Goal: Task Accomplishment & Management: Complete application form

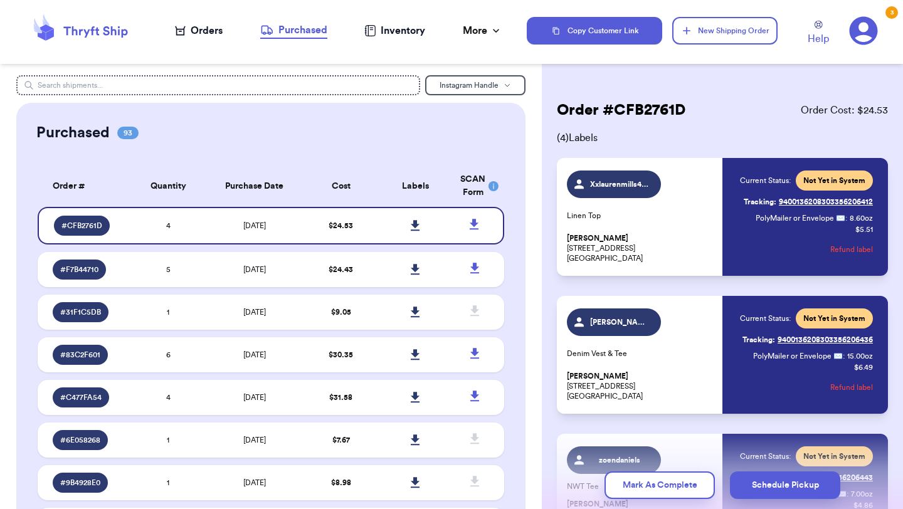
click at [206, 29] on div "Orders" at bounding box center [199, 30] width 48 height 15
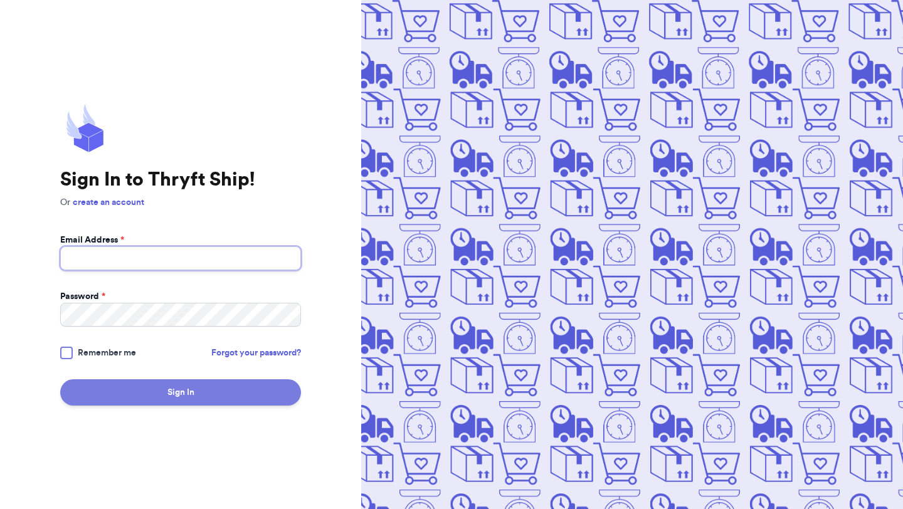
type input "[EMAIL_ADDRESS][DOMAIN_NAME]"
click at [179, 395] on button "Sign In" at bounding box center [180, 393] width 241 height 26
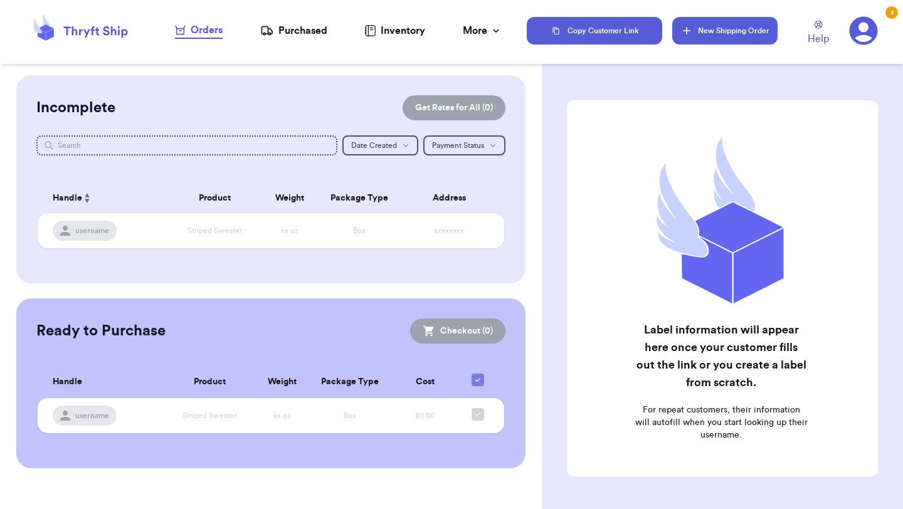
click at [711, 37] on button "New Shipping Order" at bounding box center [725, 31] width 105 height 28
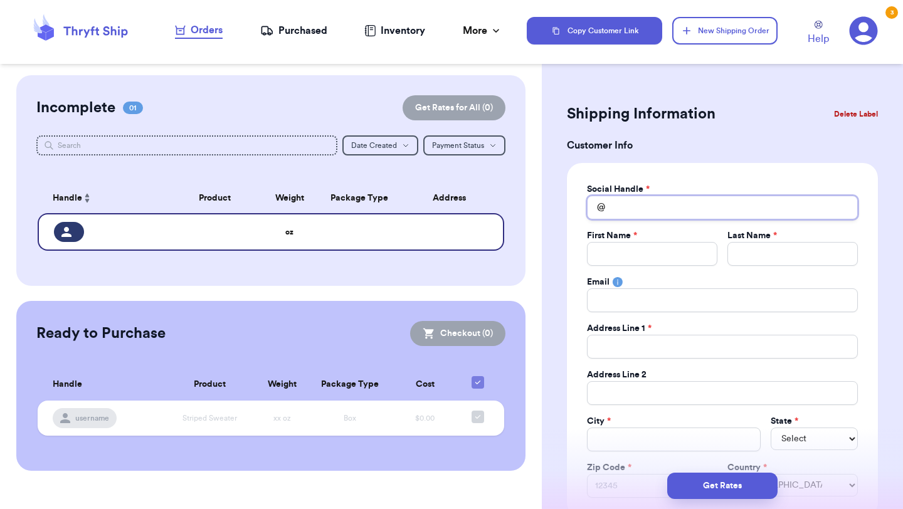
click at [631, 215] on input "Total Amount Paid" at bounding box center [722, 208] width 271 height 24
type input "m"
type input "me"
type input "mea"
type input "meag"
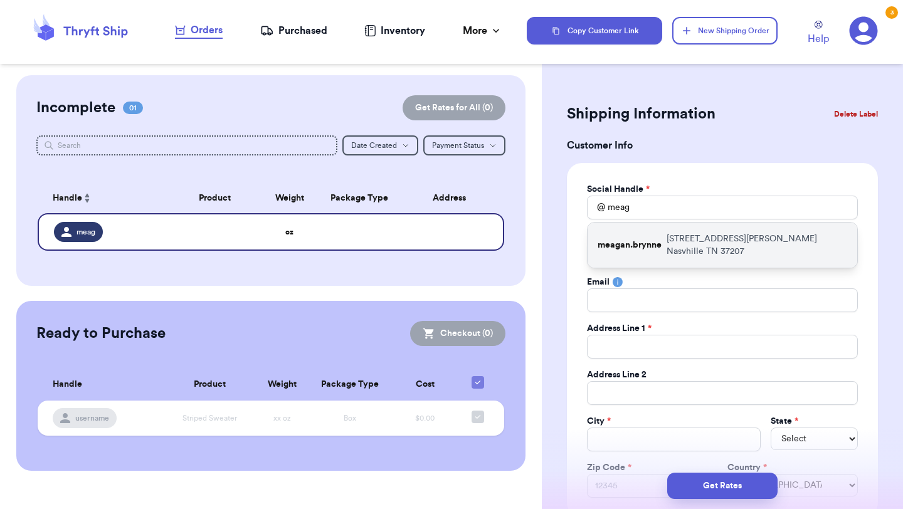
click at [661, 239] on p "meagan.brynne" at bounding box center [630, 245] width 64 height 13
type input "meagan.brynne"
type input "Meagan"
type input "[PERSON_NAME]"
type input "[STREET_ADDRESS][PERSON_NAME]"
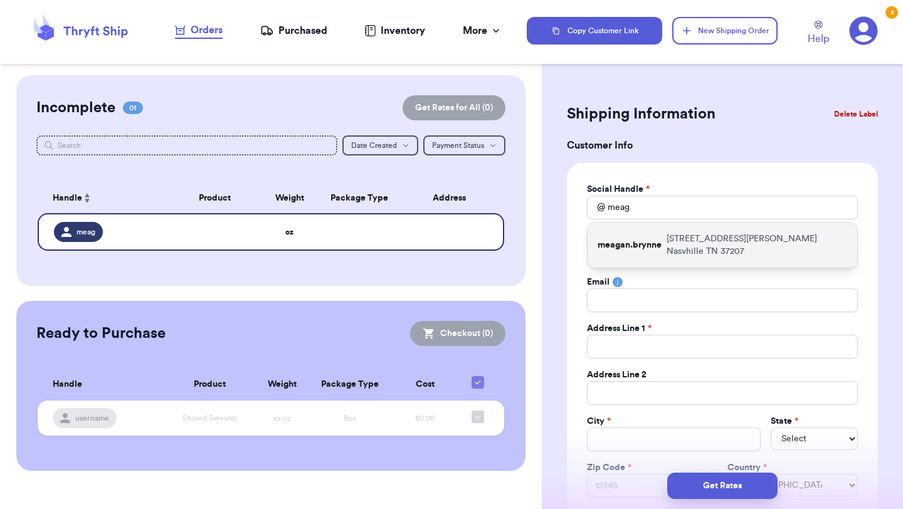
type input "Nasvhille"
select select "TN"
type input "37207"
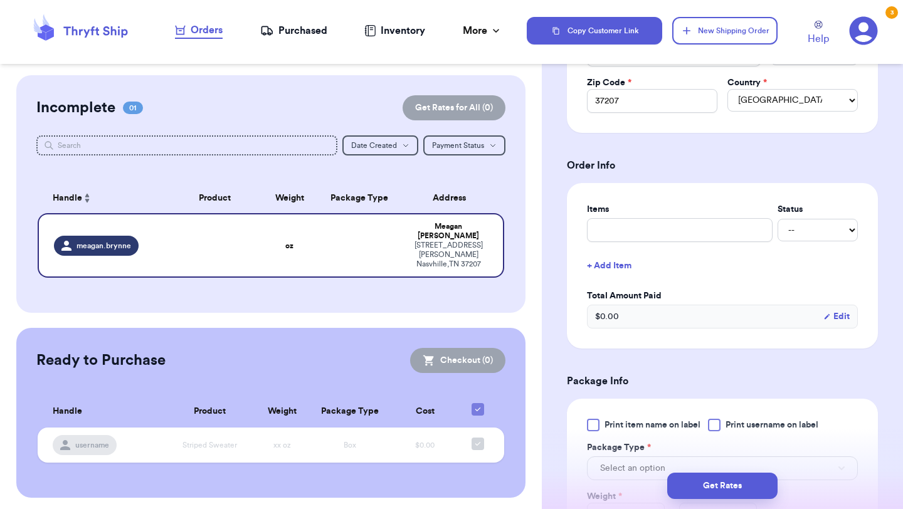
scroll to position [353, 0]
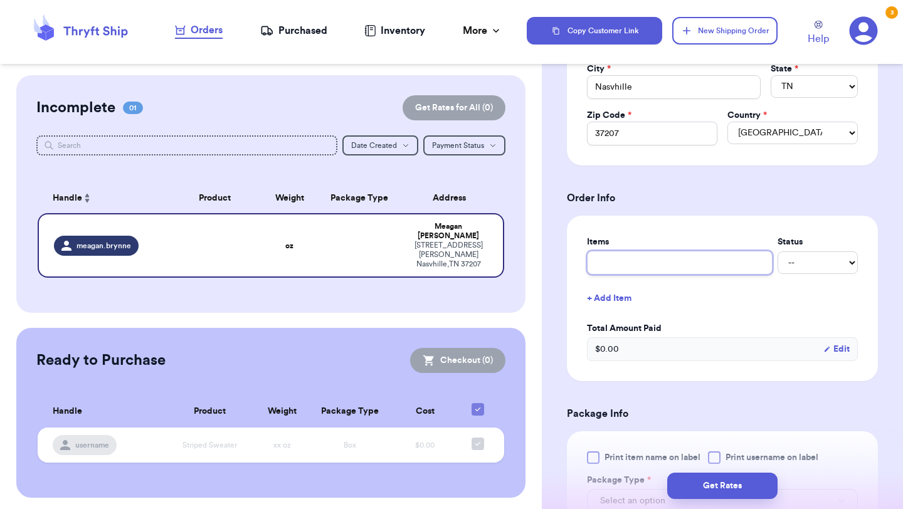
click at [627, 255] on input "text" at bounding box center [680, 263] width 186 height 24
type input "V"
type input "Vi"
type input "Vin"
type input "Vint"
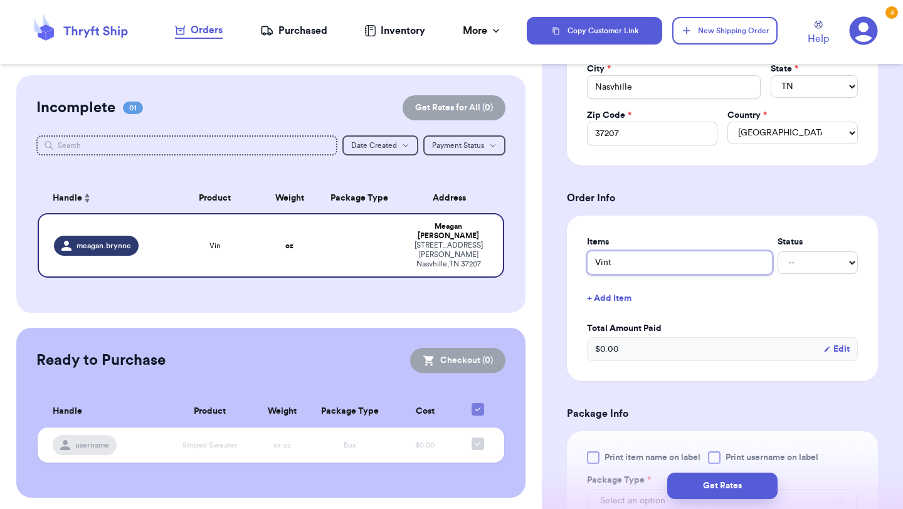
type input "Vinta"
type input "Vintag"
type input "Vintage"
type input "Vintage S"
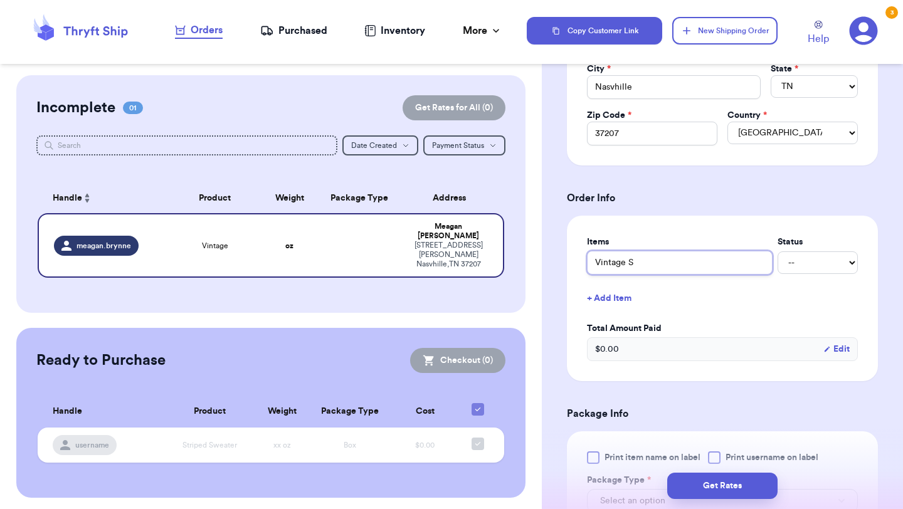
type input "Vintage Si"
type input "Vintage Sil"
type input "Vintage Silk"
type input "Vintage Silk S"
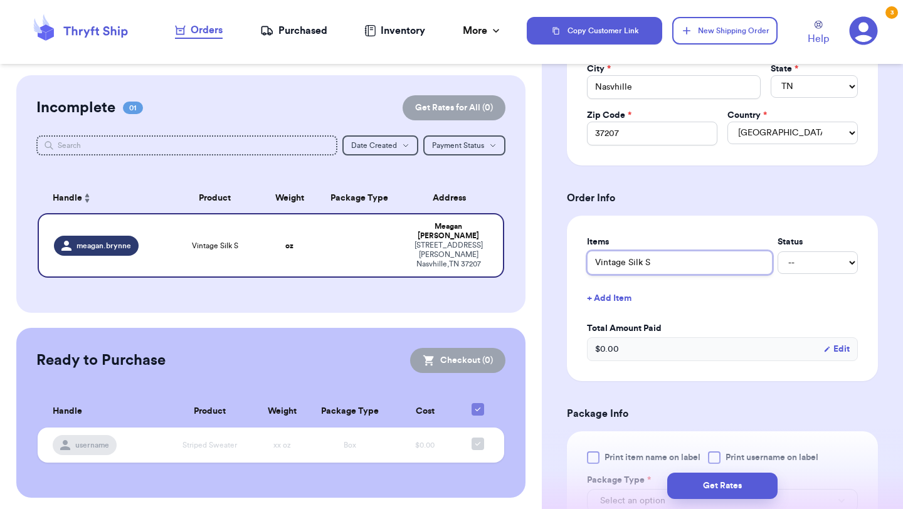
type input "Vintage Silk Sh"
type input "Vintage Silk Shi"
type input "Vintage Silk Shir"
type input "Vintage Silk Shirt"
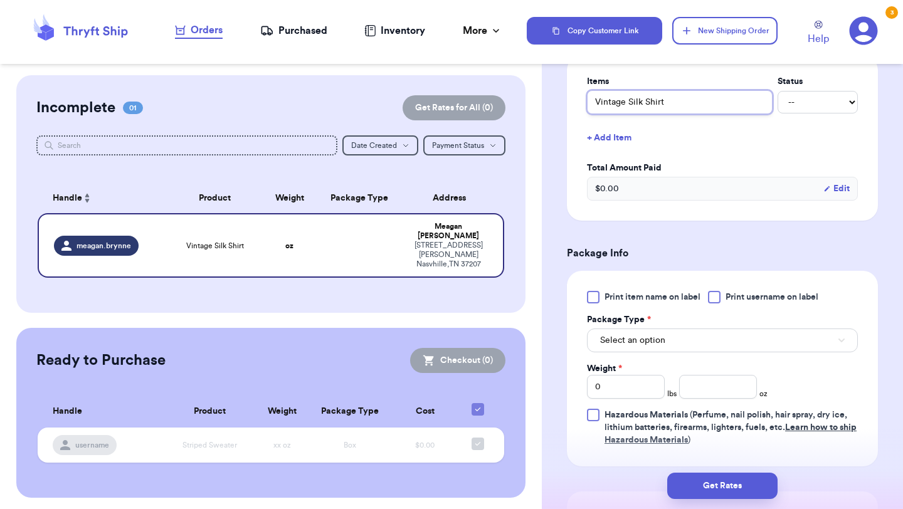
scroll to position [530, 0]
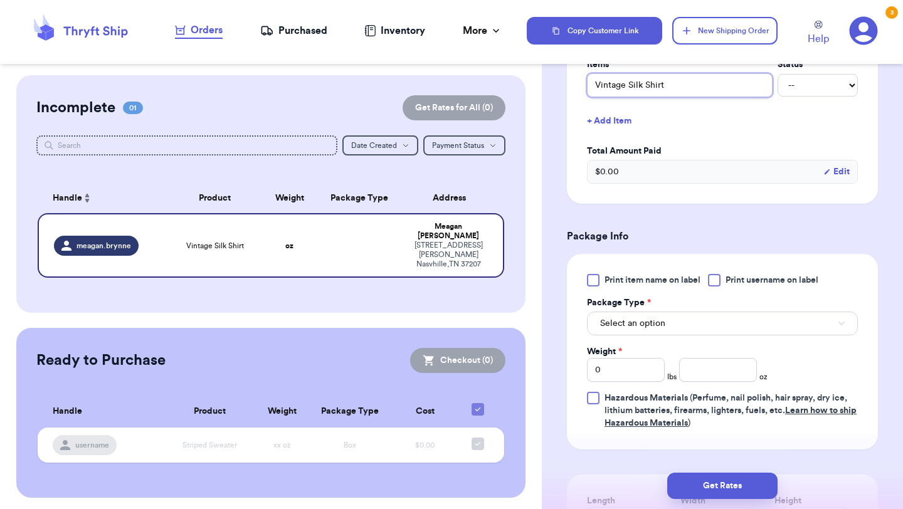
type input "Vintage Silk Shirt"
click at [664, 330] on span "Select an option" at bounding box center [632, 323] width 65 height 13
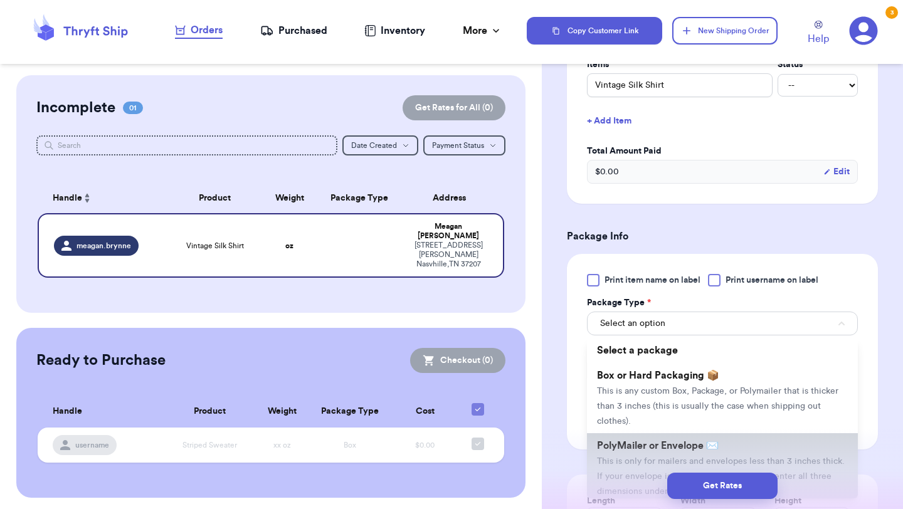
click at [655, 457] on li "PolyMailer or Envelope ✉️ This is only for mailers and envelopes less than 3 in…" at bounding box center [722, 469] width 271 height 70
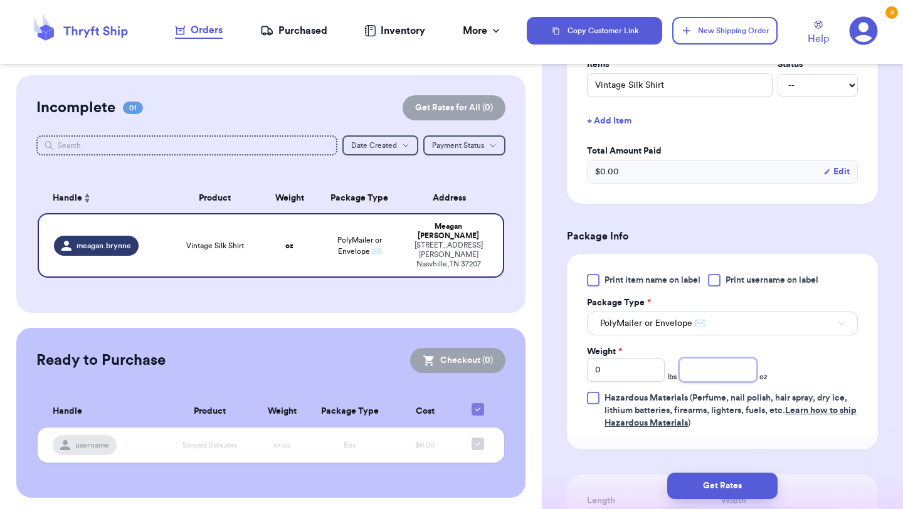
click at [701, 381] on input "number" at bounding box center [718, 370] width 78 height 24
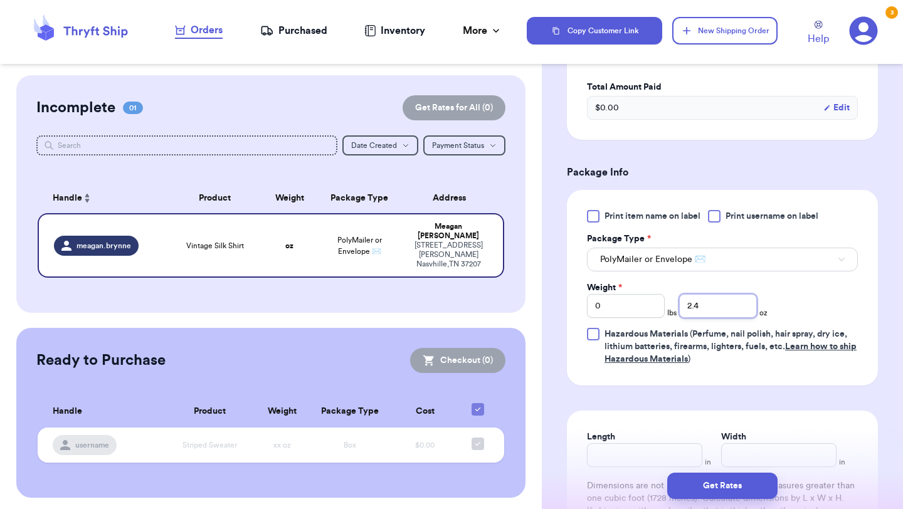
type input "2.4"
click at [641, 457] on input "Length" at bounding box center [644, 456] width 115 height 24
type input "10"
click at [750, 451] on input "Width *" at bounding box center [779, 456] width 115 height 24
type input "10"
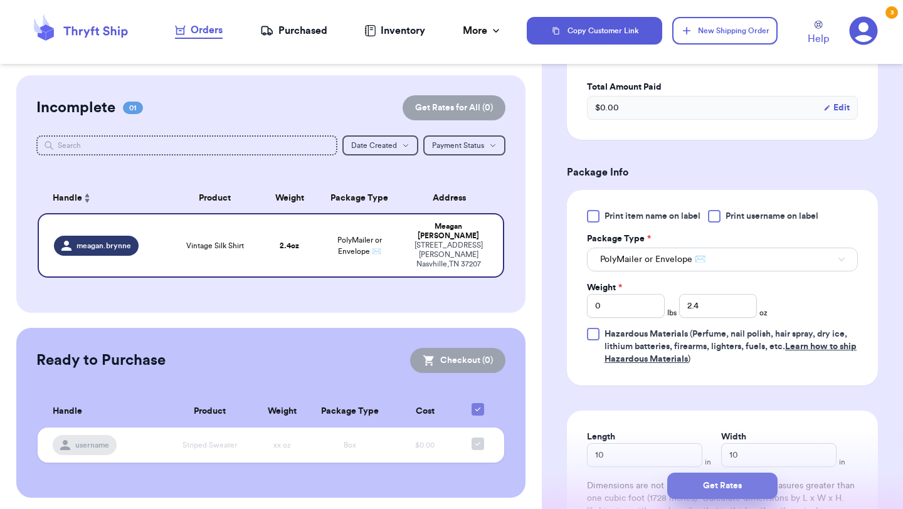
click at [745, 493] on button "Get Rates" at bounding box center [723, 486] width 110 height 26
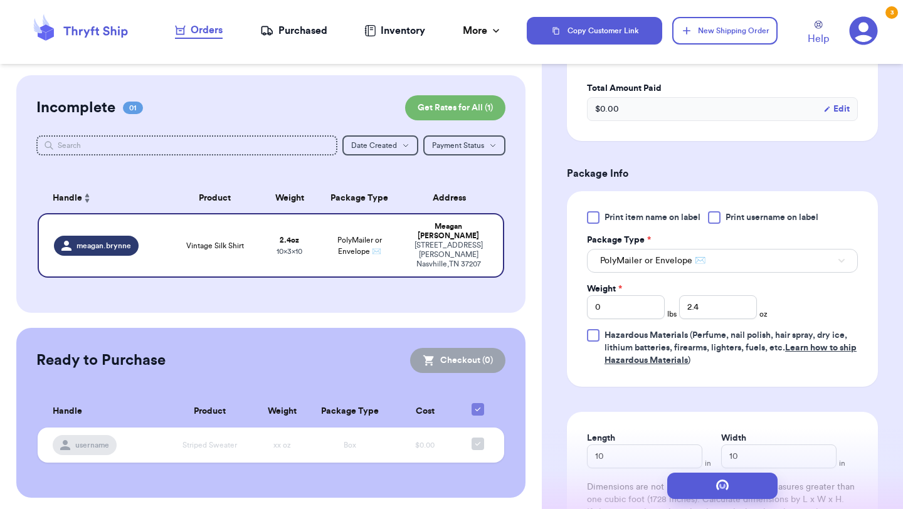
scroll to position [0, 0]
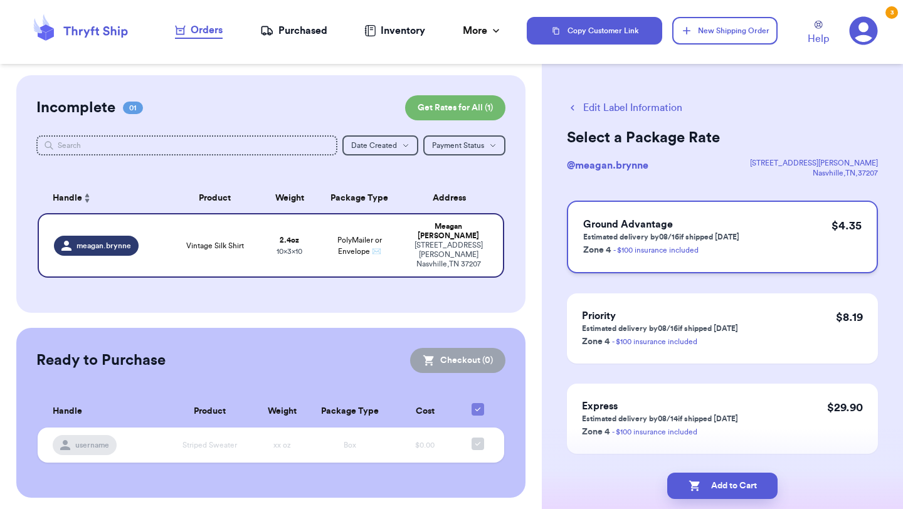
click at [799, 233] on div "Ground Advantage Estimated delivery by 08/16 if shipped [DATE] Zone 4 - $100 in…" at bounding box center [722, 237] width 311 height 73
click at [720, 494] on button "Add to Cart" at bounding box center [723, 486] width 110 height 26
checkbox input "true"
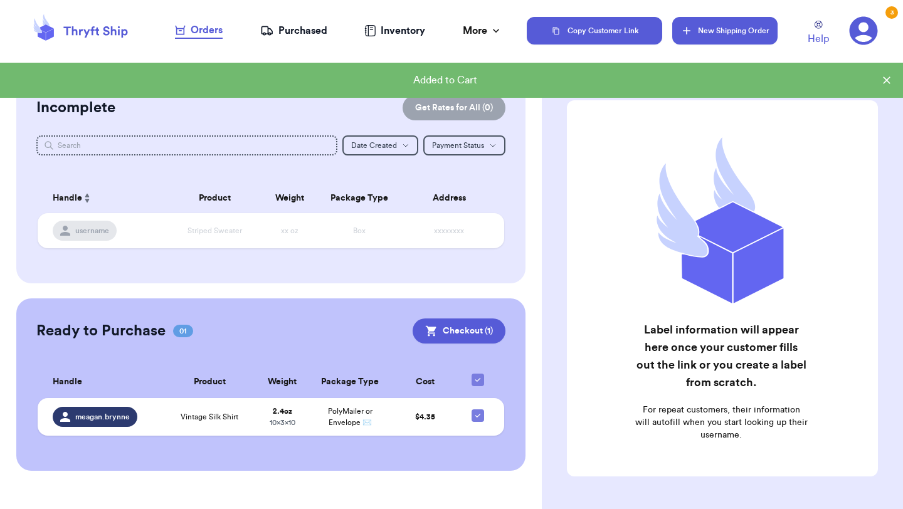
click at [703, 26] on button "New Shipping Order" at bounding box center [725, 31] width 105 height 28
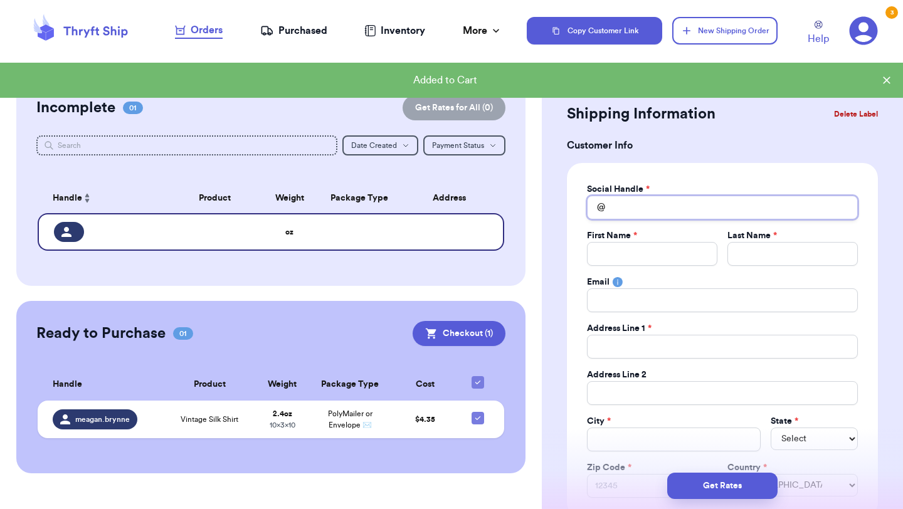
click at [630, 206] on input "Total Amount Paid" at bounding box center [722, 208] width 271 height 24
type input "a"
type input "as"
type input "ash"
type input "ashl"
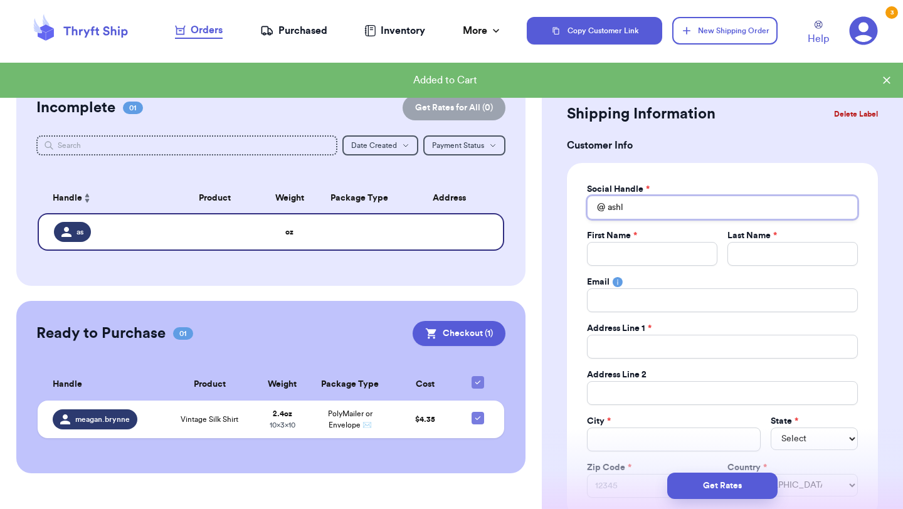
type input "ashle"
type input "[PERSON_NAME]"
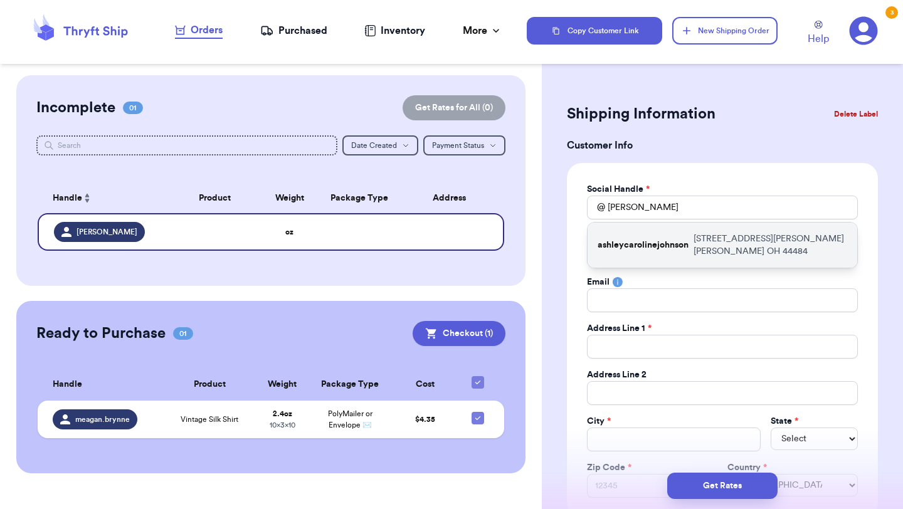
click at [684, 241] on p "ashleycarolinejohnson" at bounding box center [643, 245] width 91 height 13
type input "ashleycarolinejohnson"
type input "[PERSON_NAME]"
type input "[STREET_ADDRESS][PERSON_NAME]"
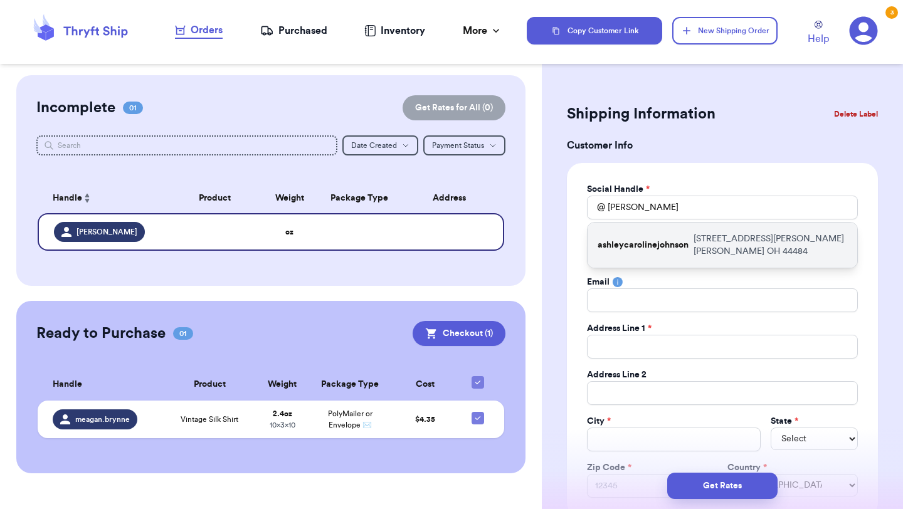
type input "[PERSON_NAME]"
select select "OH"
type input "44484"
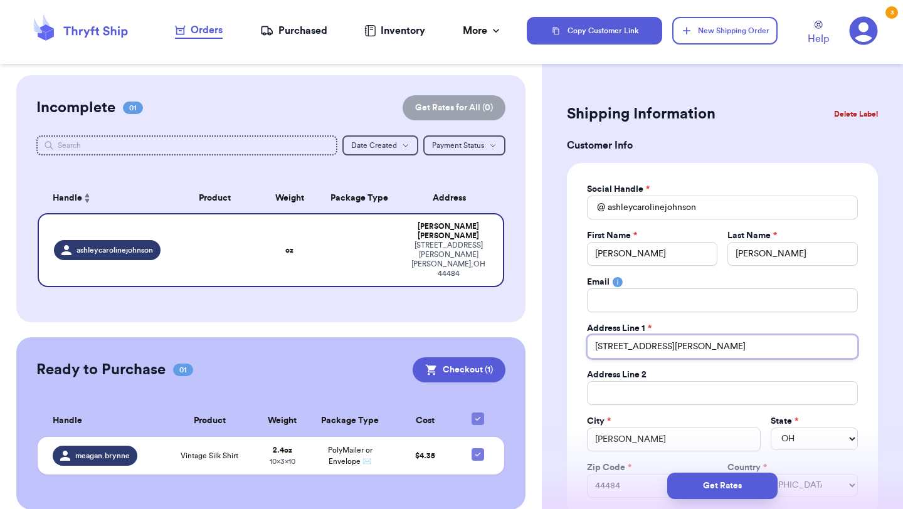
click at [680, 348] on input "[STREET_ADDRESS][PERSON_NAME]" at bounding box center [722, 347] width 271 height 24
drag, startPoint x: 676, startPoint y: 248, endPoint x: 627, endPoint y: 252, distance: 49.1
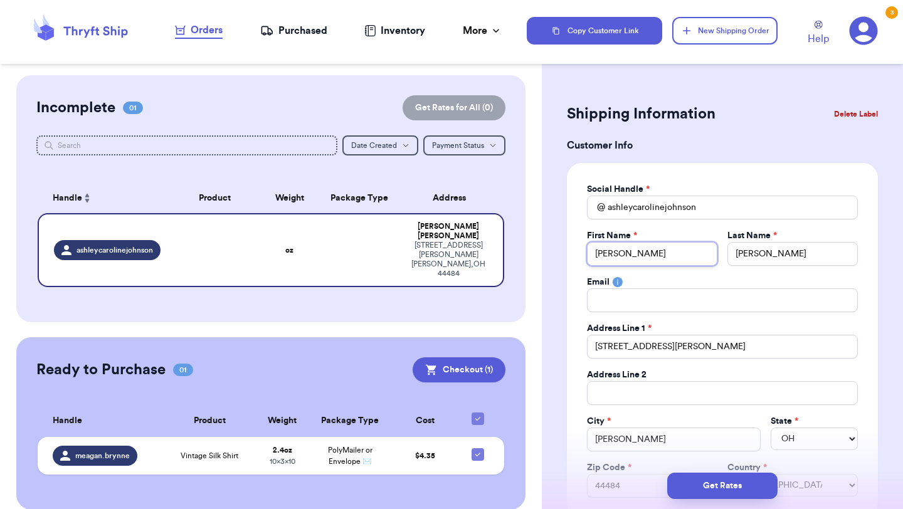
click at [627, 253] on input "[PERSON_NAME]" at bounding box center [652, 254] width 131 height 24
type input "[PERSON_NAME]"
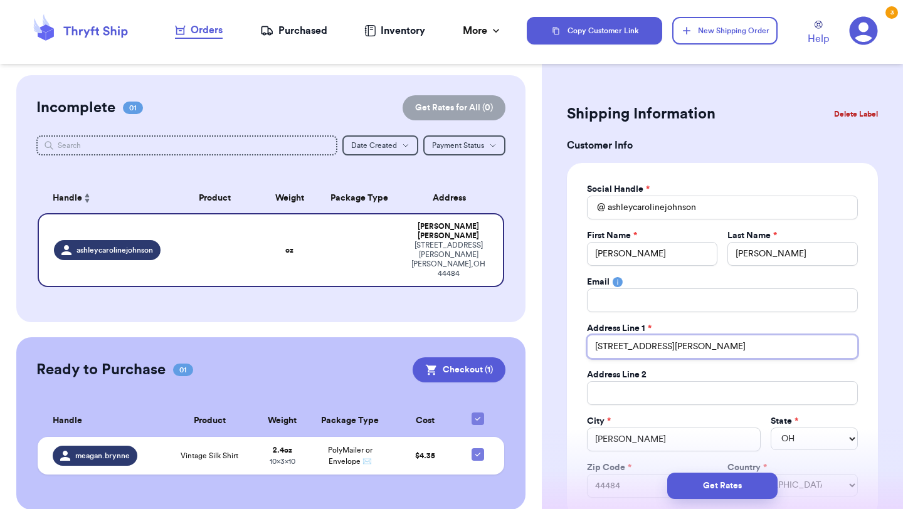
click at [660, 351] on input "[STREET_ADDRESS][PERSON_NAME]" at bounding box center [722, 347] width 271 height 24
type input "1"
type input "11"
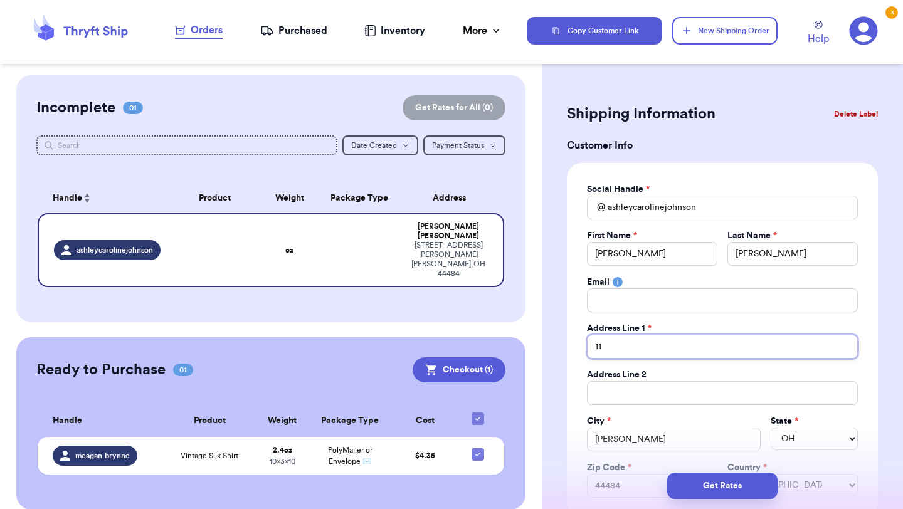
type input "115"
type input "1157"
type input "11575"
type input "11575 C"
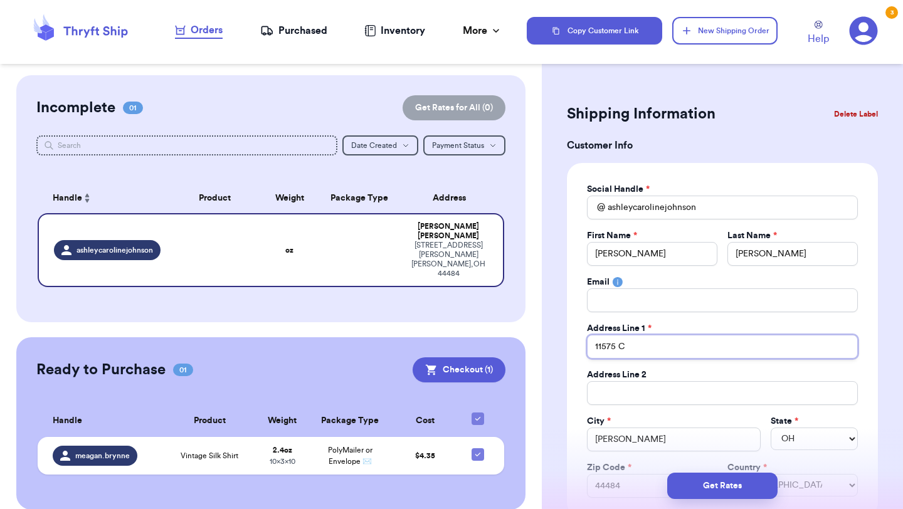
type input "11575 Ci"
type input "11575 Cit"
type input "[GEOGRAPHIC_DATA]"
type input "11575 City H"
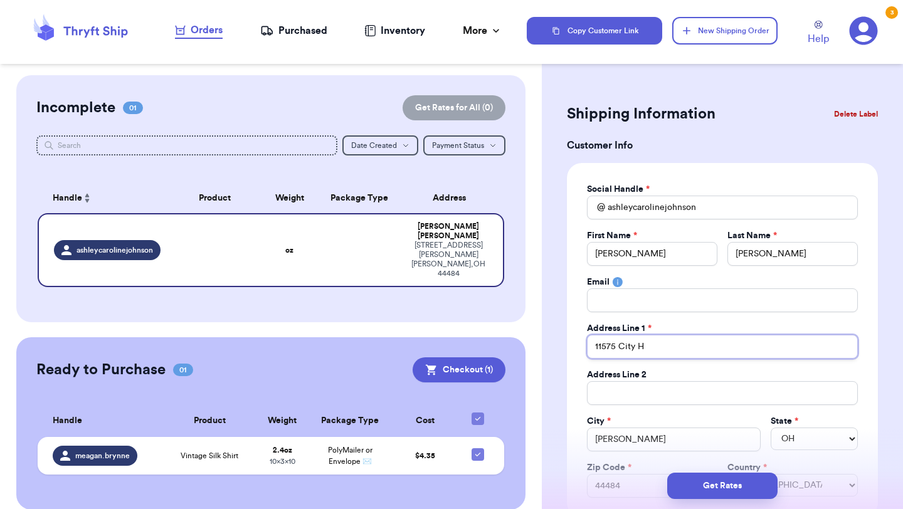
type input "11575 City Ha"
type input "11575 City Hal"
type input "[STREET_ADDRESS]"
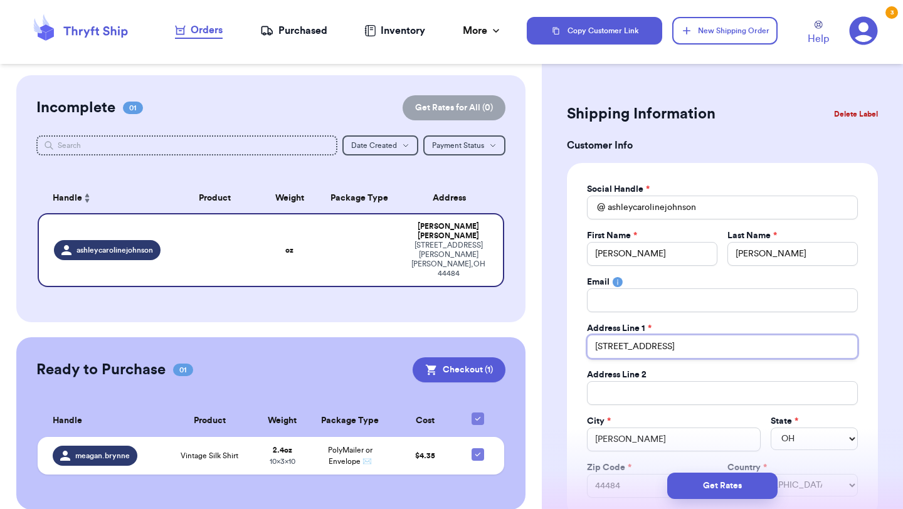
type input "[STREET_ADDRESS]"
type input "[STREET_ADDRESS][PERSON_NAME]"
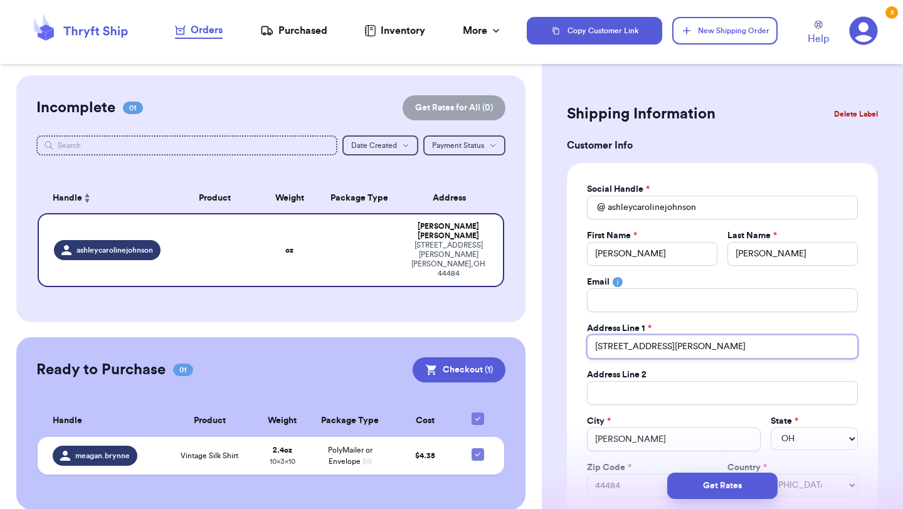
type input "[GEOGRAPHIC_DATA] Pro"
type input "[GEOGRAPHIC_DATA] Prom"
type input "[GEOGRAPHIC_DATA] Prome"
type input "[GEOGRAPHIC_DATA] Promen"
type input "[GEOGRAPHIC_DATA]"
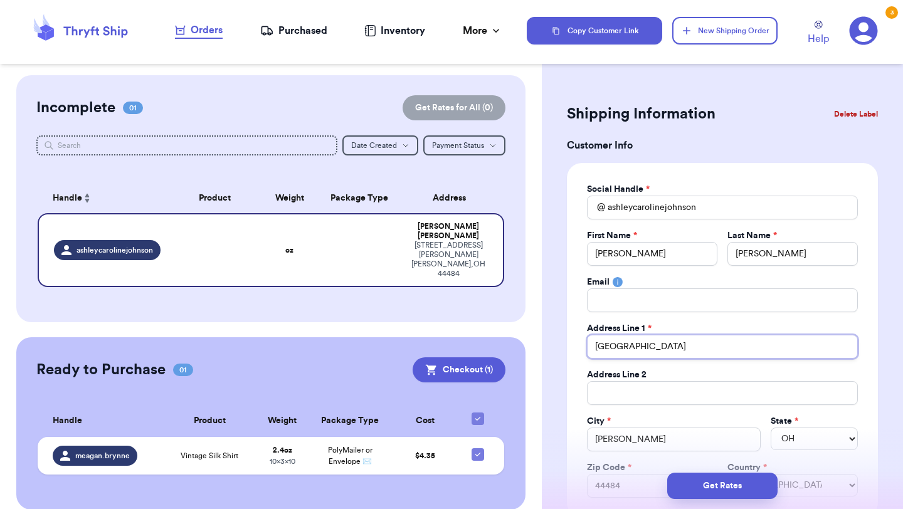
type input "[STREET_ADDRESS]"
click at [617, 449] on input "[PERSON_NAME]" at bounding box center [674, 440] width 174 height 24
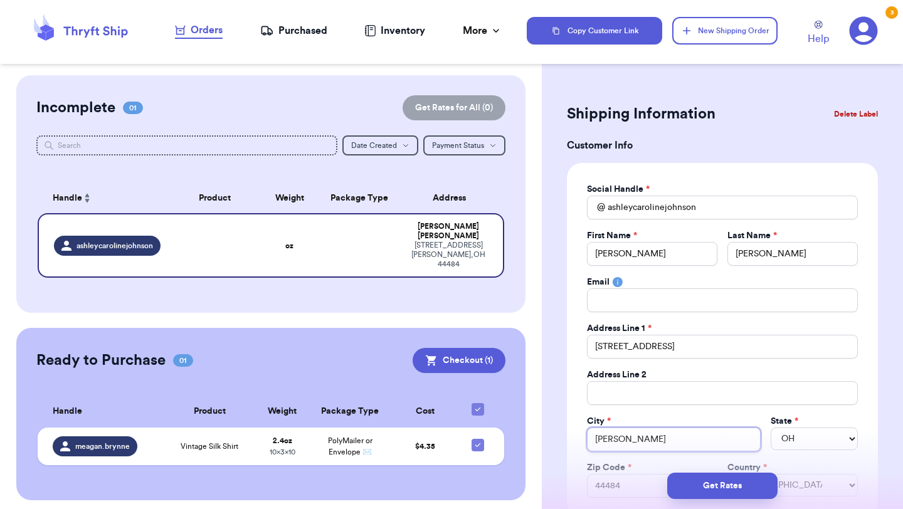
click at [617, 449] on input "[PERSON_NAME]" at bounding box center [674, 440] width 174 height 24
type input "M"
type input "Mi"
type input "Mir"
type input "Mira"
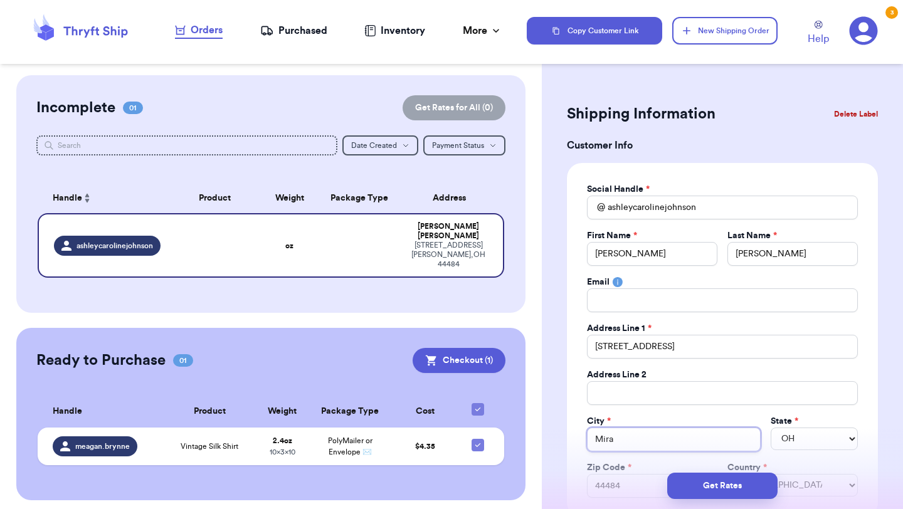
type input "[PERSON_NAME]"
type input "Mirama"
type input "Miramar"
click at [799, 442] on select "AL AK AZ AR CA CO CT DE DC [GEOGRAPHIC_DATA] [GEOGRAPHIC_DATA] HI ID IL IN IA […" at bounding box center [814, 439] width 87 height 23
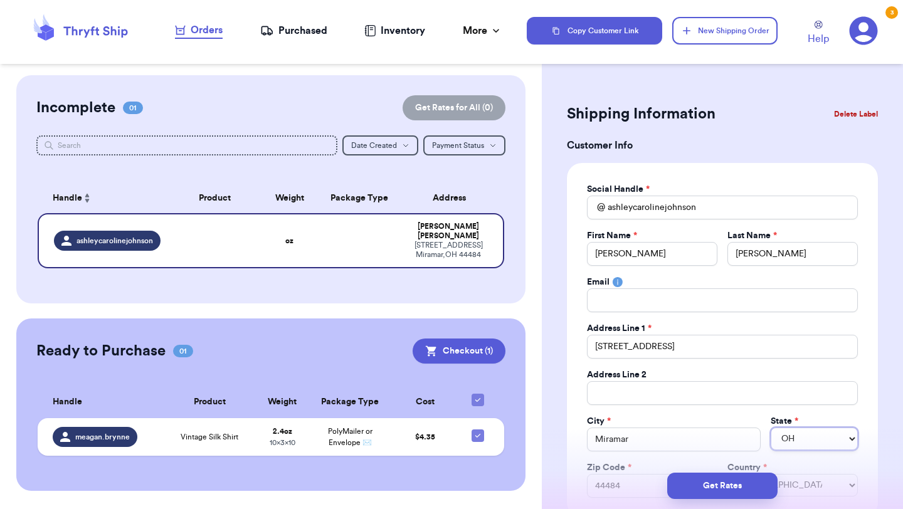
click at [799, 442] on select "AL AK AZ AR CA CO CT DE DC [GEOGRAPHIC_DATA] [GEOGRAPHIC_DATA] HI ID IL IN IA […" at bounding box center [814, 439] width 87 height 23
select select "FL"
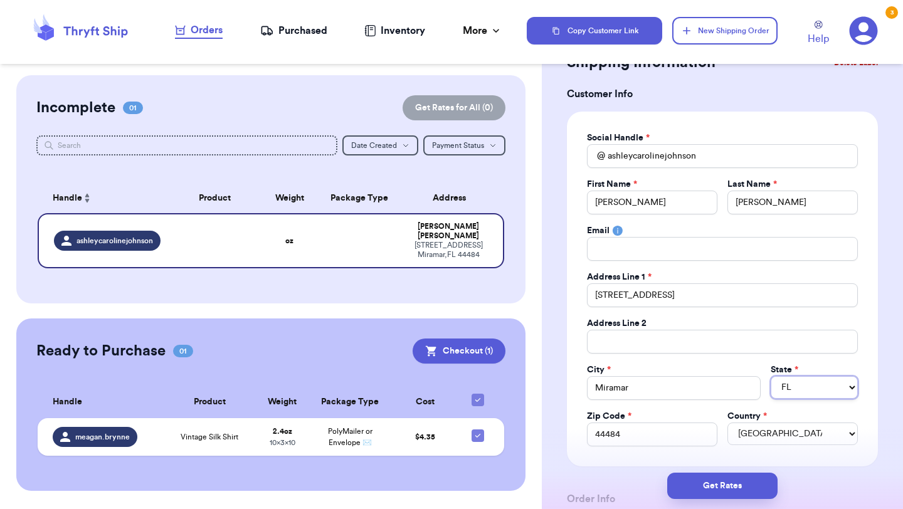
scroll to position [56, 0]
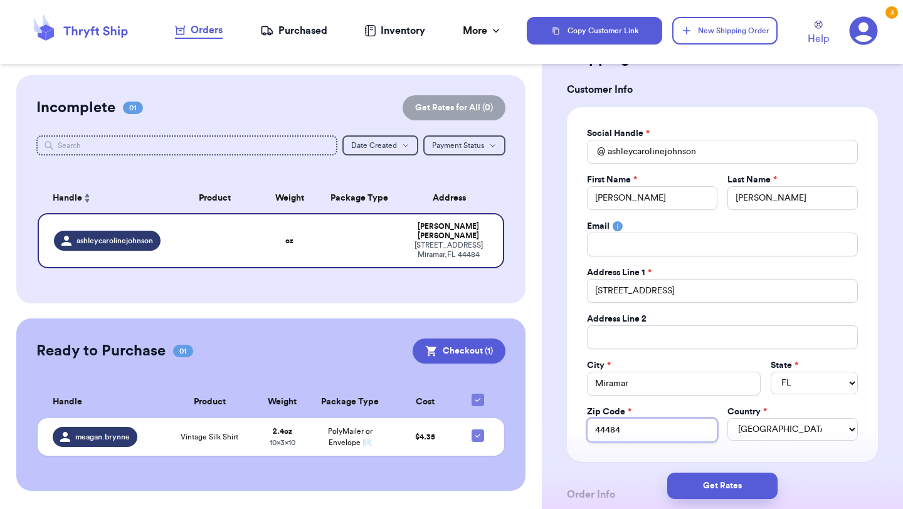
click at [619, 432] on input "44484" at bounding box center [652, 430] width 131 height 24
type input "3"
type input "33"
type input "330"
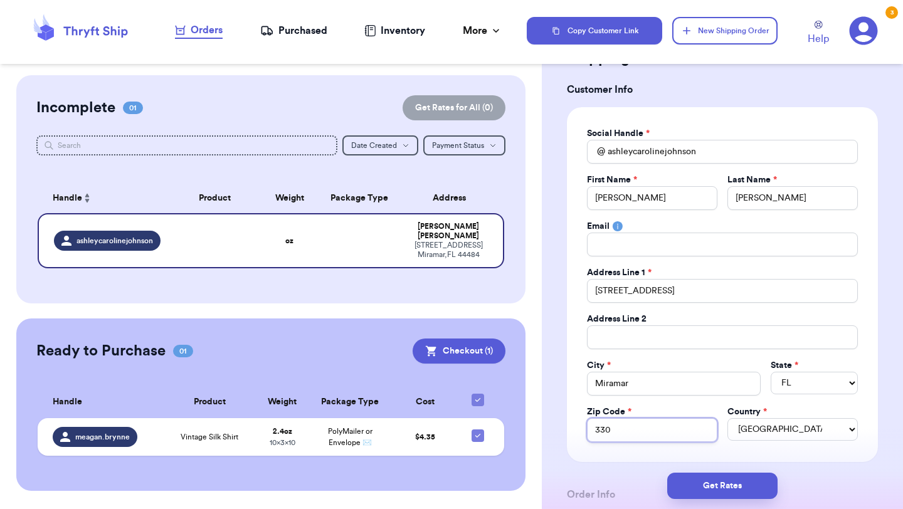
type input "3302"
type input "33025"
click at [643, 341] on input "Total Amount Paid" at bounding box center [722, 338] width 271 height 24
type input "M"
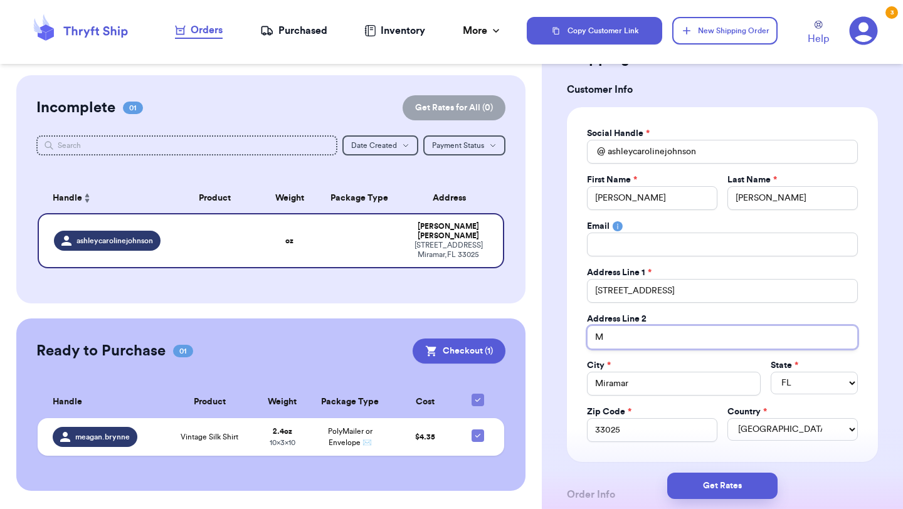
type input "Ma"
type input "Mai"
type input "Mail"
type input "Mailb"
type input "Mailbo"
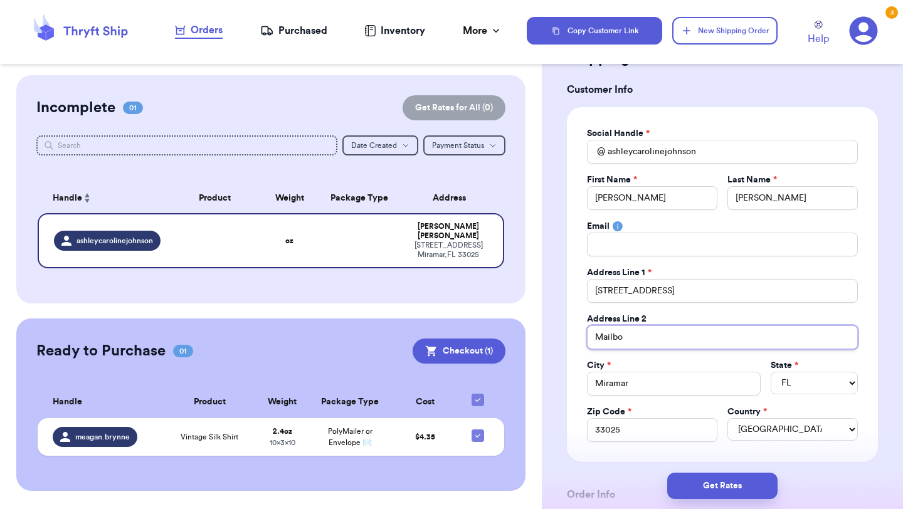
type input "Mailbox"
type input "Mailbox 1"
type input "Mailbox 19"
type input "Mailbox 194"
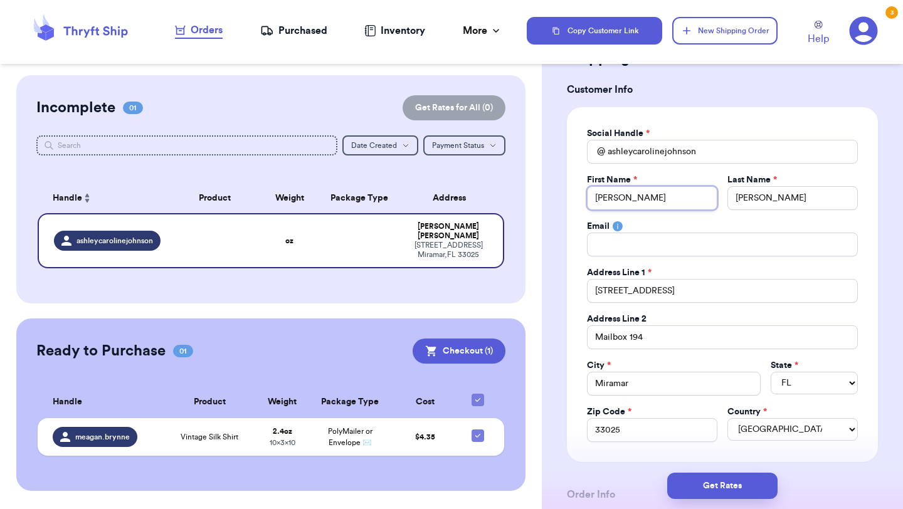
click at [595, 201] on input "[PERSON_NAME]" at bounding box center [652, 198] width 131 height 24
drag, startPoint x: 685, startPoint y: 200, endPoint x: 772, endPoint y: 201, distance: 86.6
click at [772, 201] on div "First Name * Landing - Attn :[PERSON_NAME] Last Name * [PERSON_NAME]" at bounding box center [722, 192] width 271 height 36
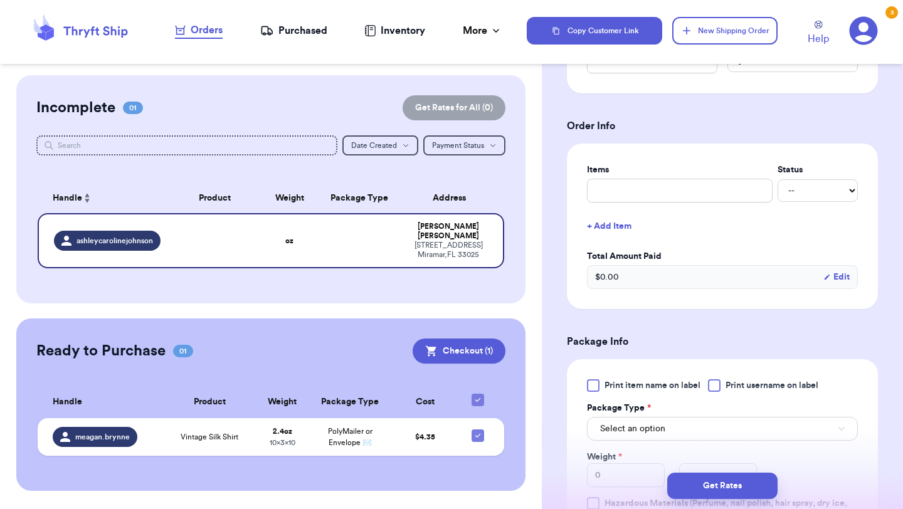
scroll to position [452, 0]
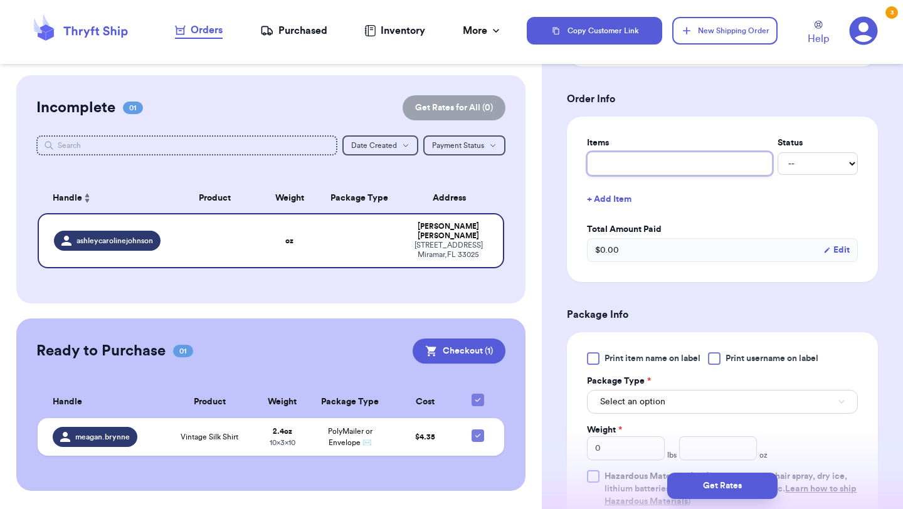
click at [686, 166] on input "text" at bounding box center [680, 164] width 186 height 24
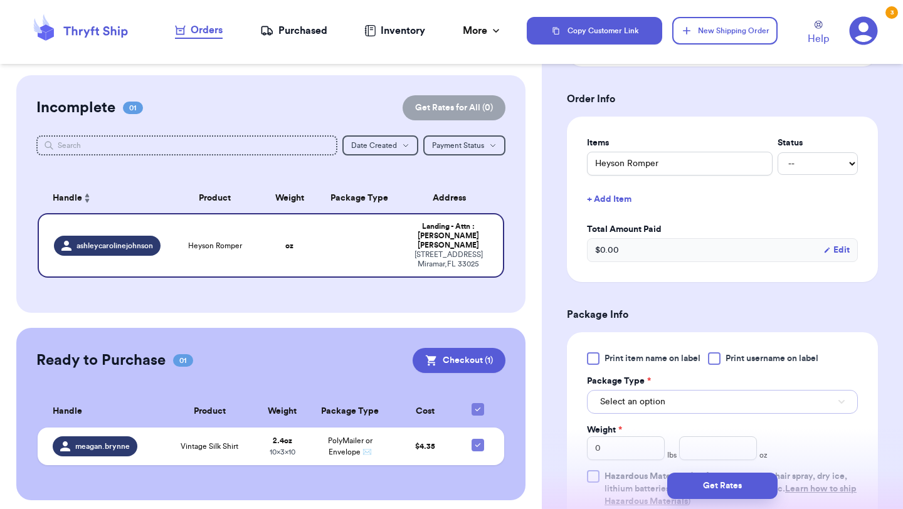
click at [708, 405] on button "Select an option" at bounding box center [722, 402] width 271 height 24
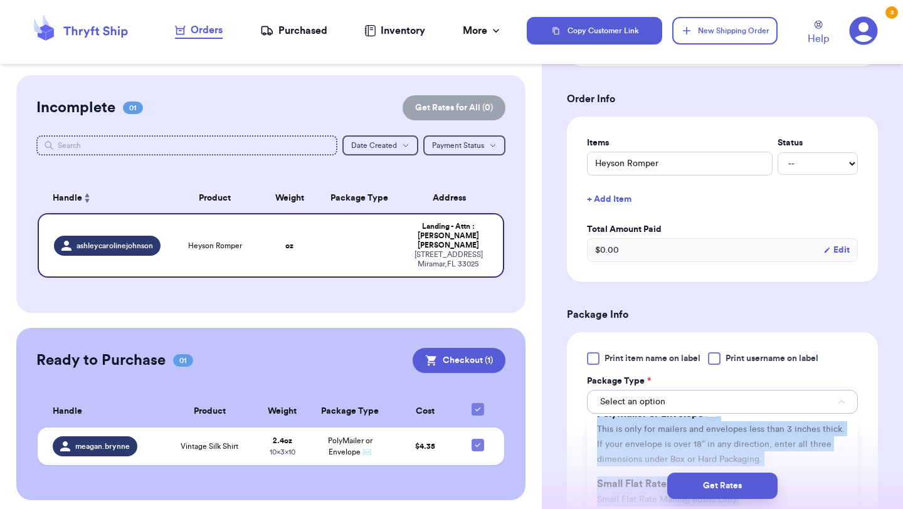
scroll to position [112, 0]
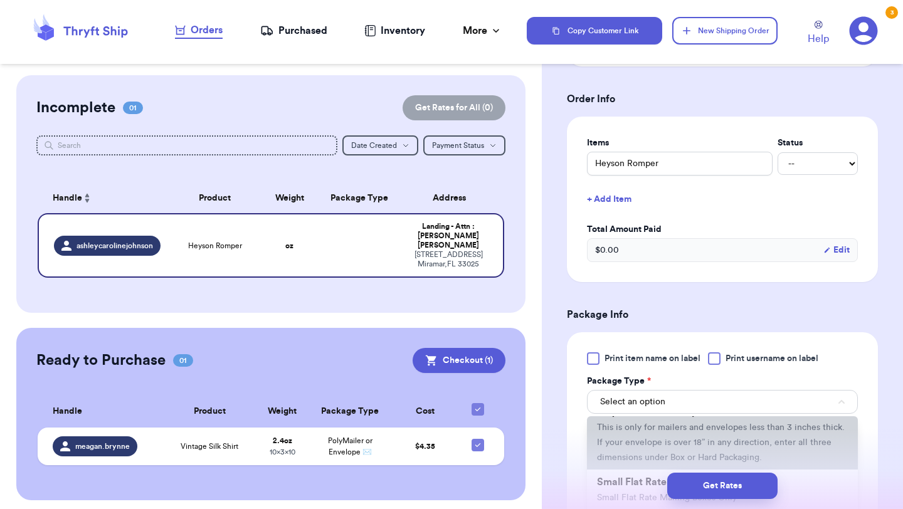
click at [648, 442] on span "This is only for mailers and envelopes less than 3 inches thick. If your envelo…" at bounding box center [721, 442] width 248 height 39
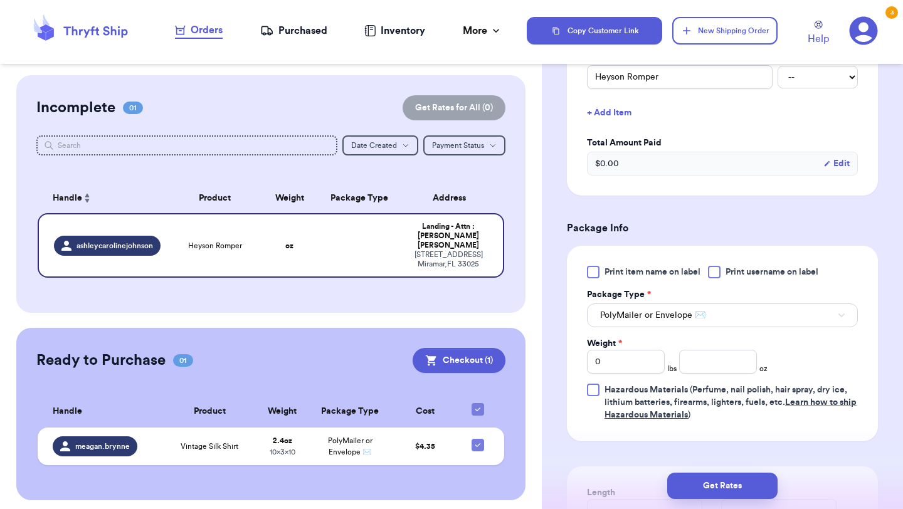
scroll to position [538, 0]
click at [645, 371] on input "0" at bounding box center [626, 363] width 78 height 24
click at [740, 368] on input "number" at bounding box center [718, 363] width 78 height 24
click at [715, 484] on button "Get Rates" at bounding box center [723, 486] width 110 height 26
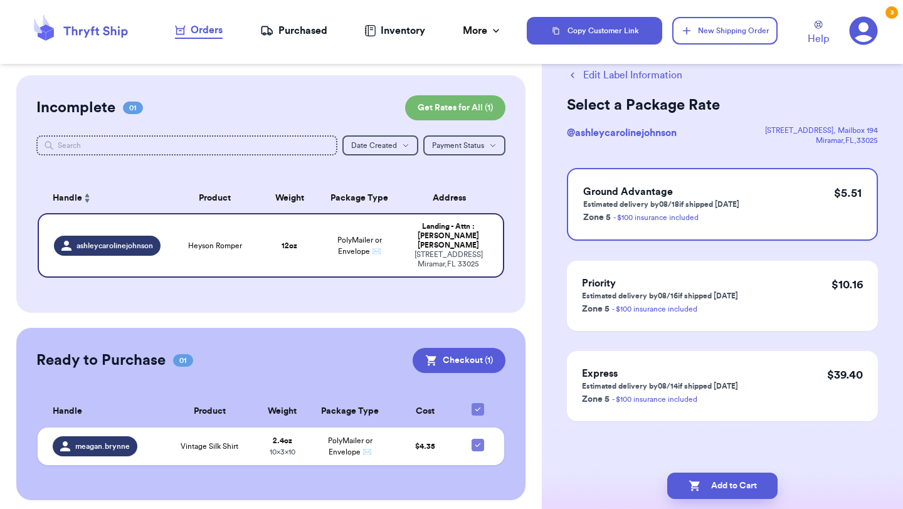
scroll to position [0, 0]
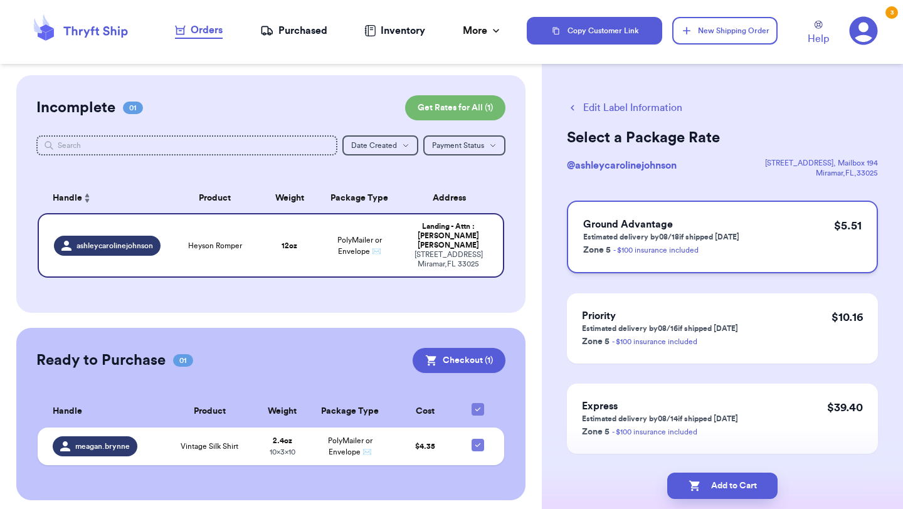
click at [736, 242] on p "Zone 5 - $100 insurance included" at bounding box center [661, 249] width 156 height 15
click at [738, 488] on button "Add to Cart" at bounding box center [723, 486] width 110 height 26
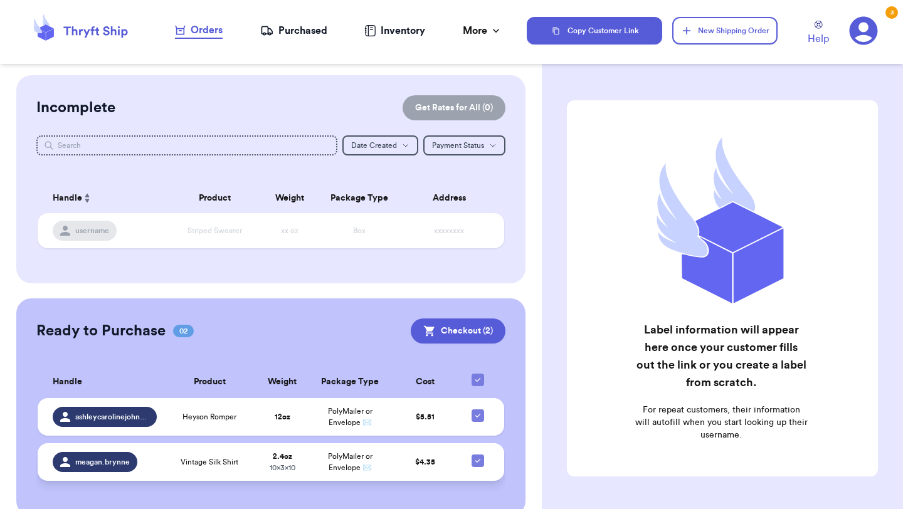
click at [238, 459] on span "Vintage Silk Shirt" at bounding box center [210, 462] width 58 height 10
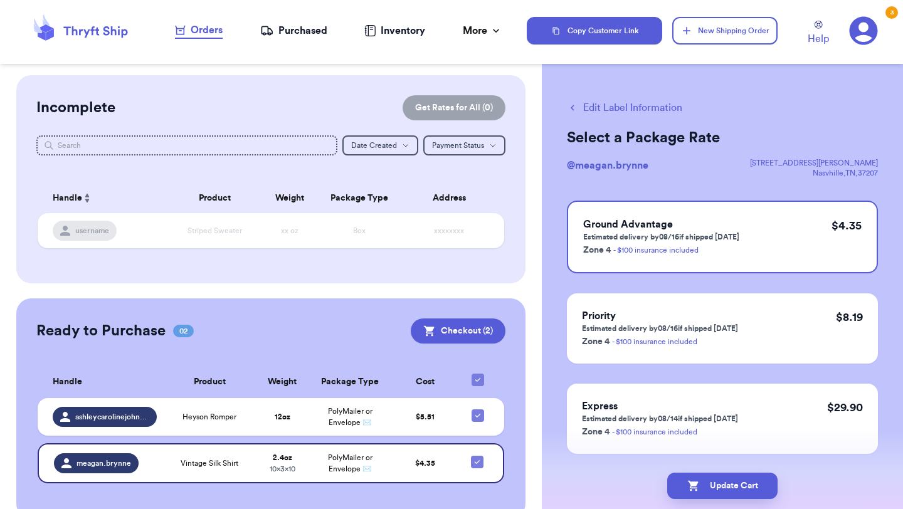
click at [625, 106] on button "Edit Label Information" at bounding box center [624, 107] width 115 height 15
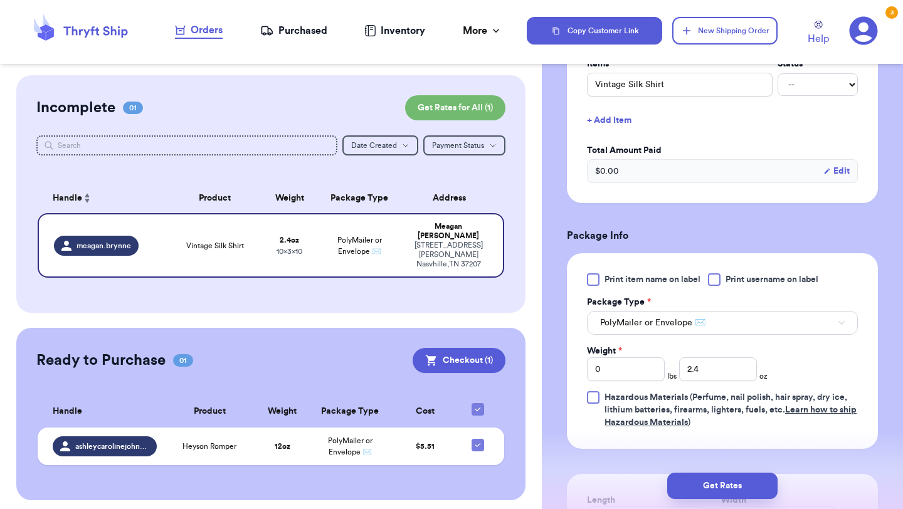
scroll to position [533, 0]
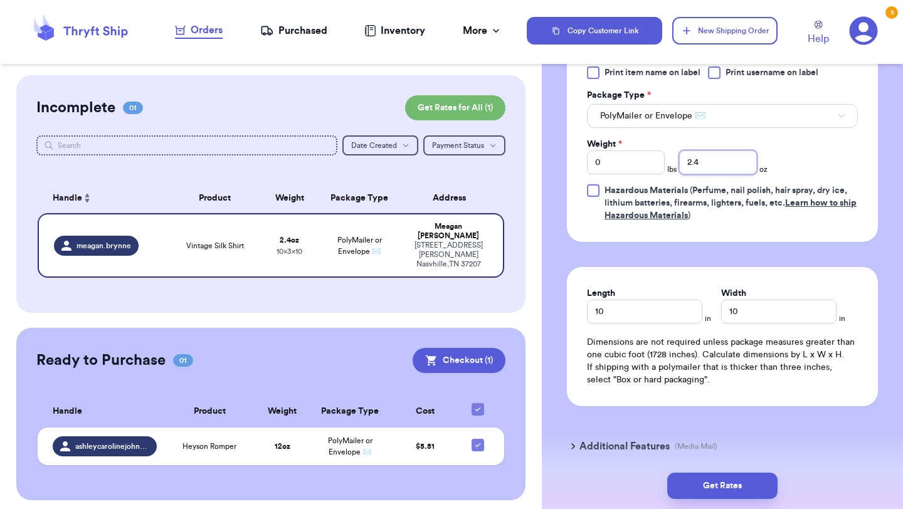
click at [720, 173] on input "2.4" at bounding box center [718, 163] width 78 height 24
click at [745, 474] on button "Get Rates" at bounding box center [723, 486] width 110 height 26
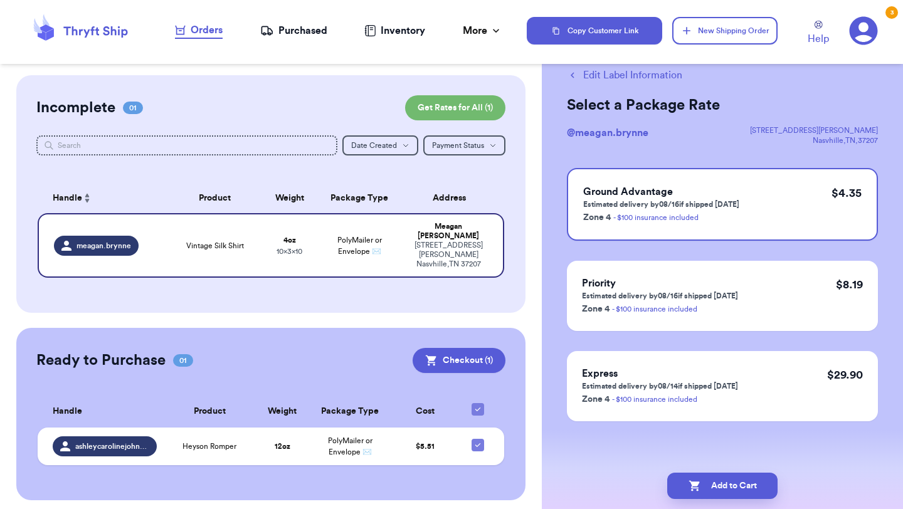
scroll to position [0, 0]
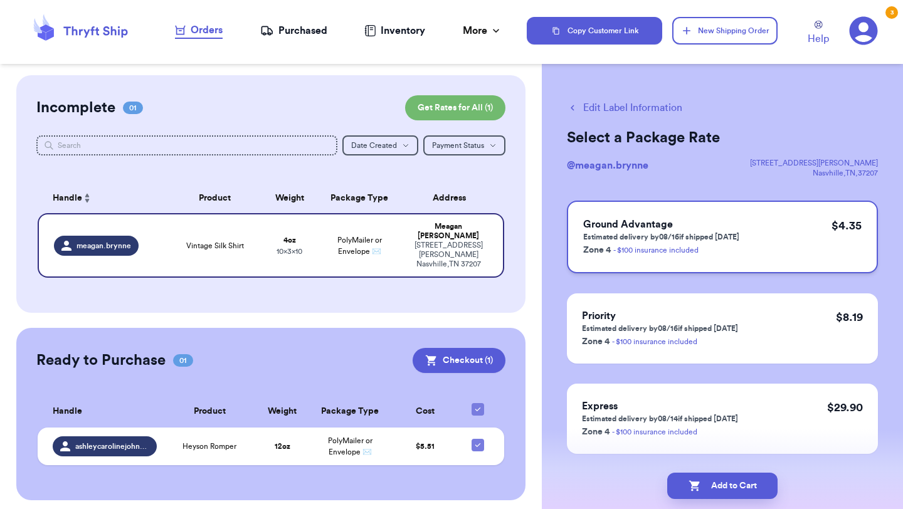
click at [767, 236] on div "Ground Advantage Estimated delivery by 08/16 if shipped [DATE] Zone 4 - $100 in…" at bounding box center [722, 237] width 311 height 73
click at [718, 487] on button "Add to Cart" at bounding box center [723, 486] width 110 height 26
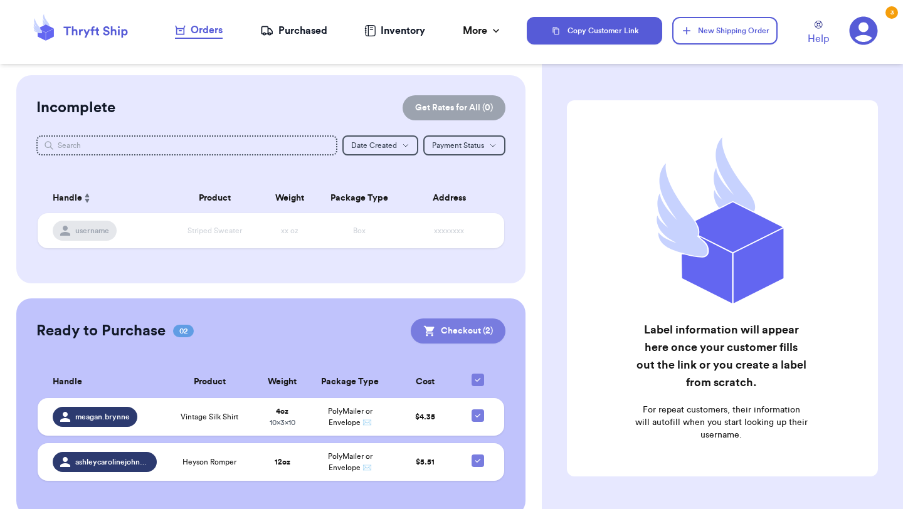
click at [486, 331] on button "Checkout ( 2 )" at bounding box center [458, 331] width 95 height 25
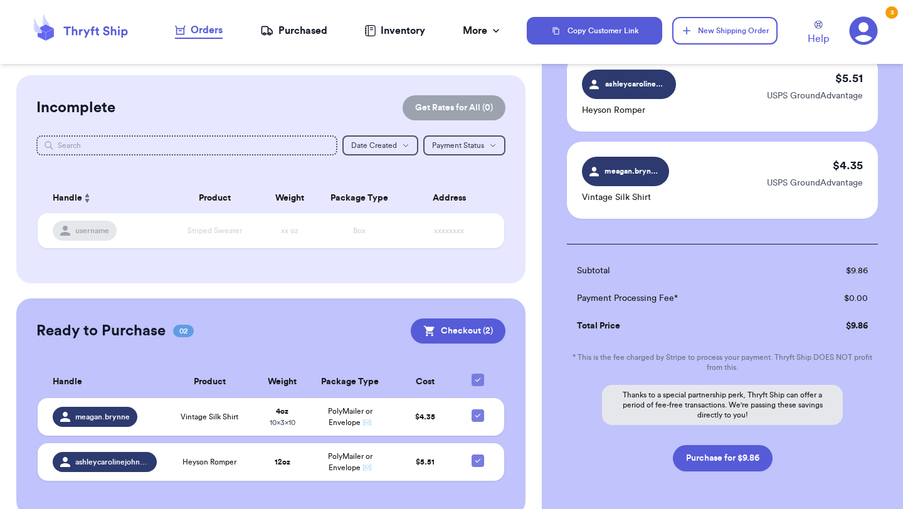
scroll to position [151, 0]
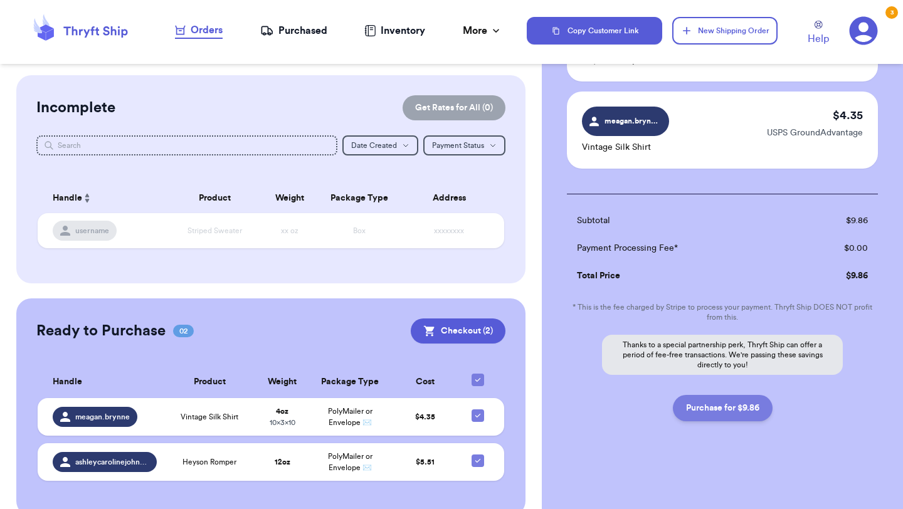
click at [730, 406] on button "Purchase for $9.86" at bounding box center [723, 408] width 100 height 26
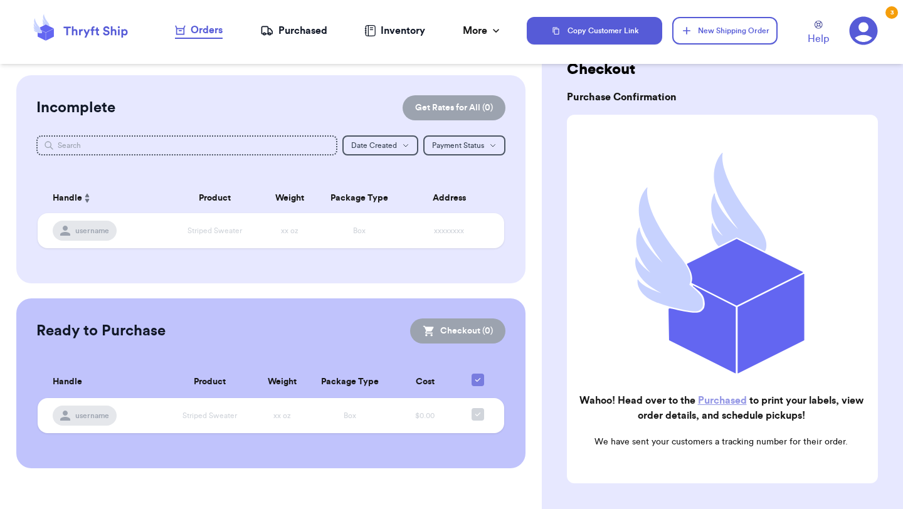
scroll to position [0, 0]
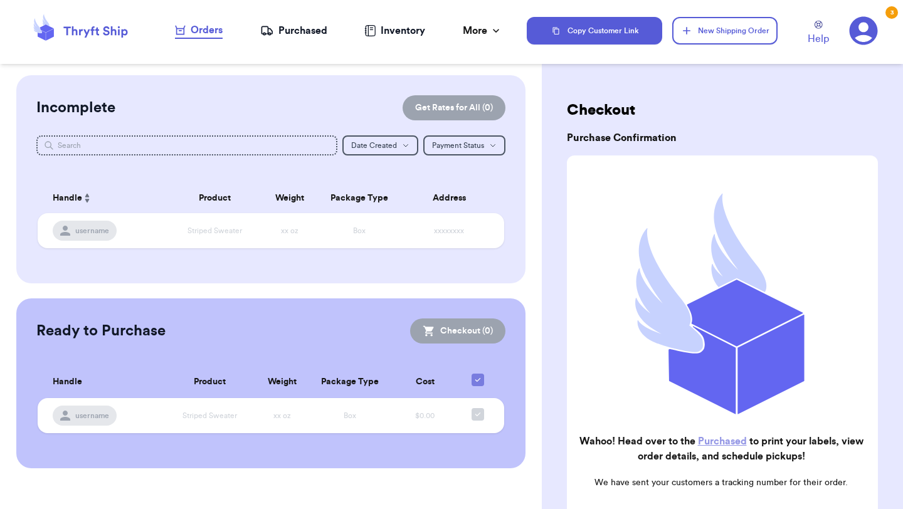
click at [314, 28] on div "Purchased" at bounding box center [293, 30] width 67 height 15
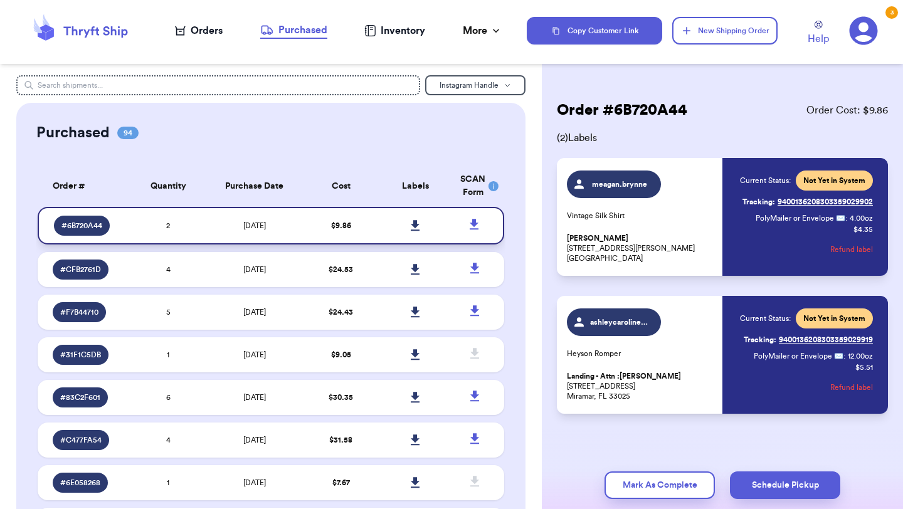
click at [412, 225] on icon at bounding box center [415, 225] width 9 height 11
